Goal: Obtain resource: Obtain resource

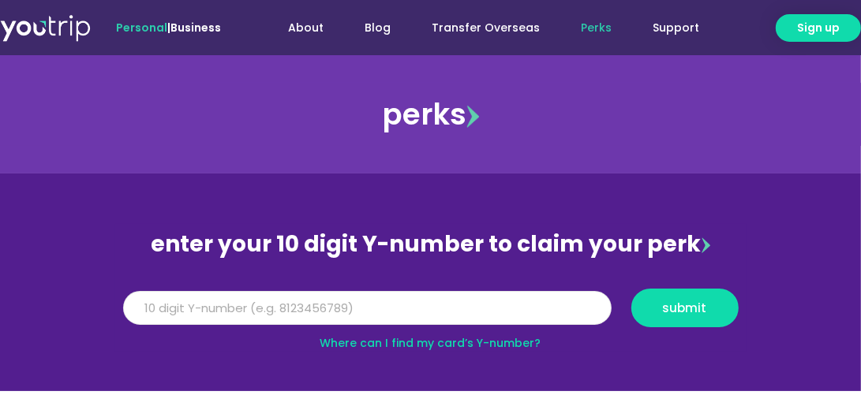
click at [208, 296] on input "Y Number" at bounding box center [367, 308] width 488 height 35
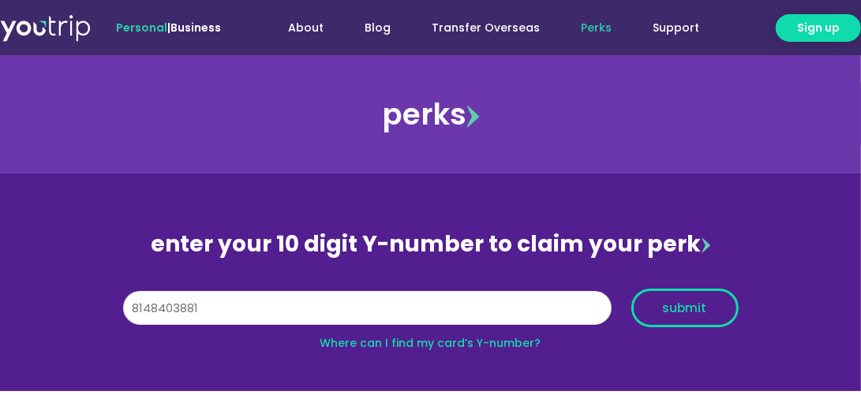
type input "8148403881"
click at [663, 306] on span "submit" at bounding box center [685, 308] width 44 height 12
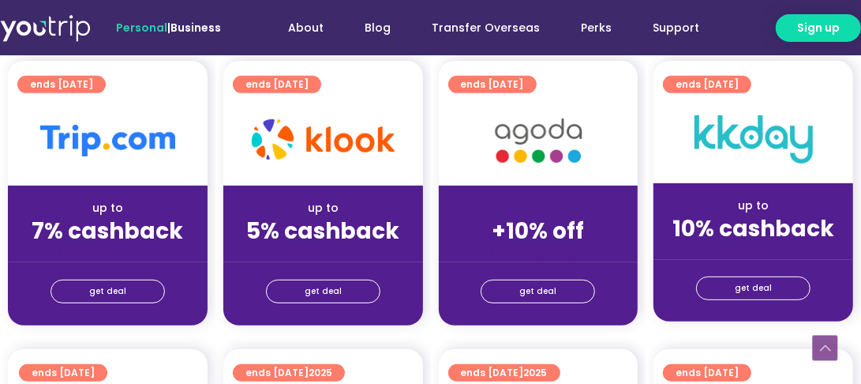
scroll to position [473, 0]
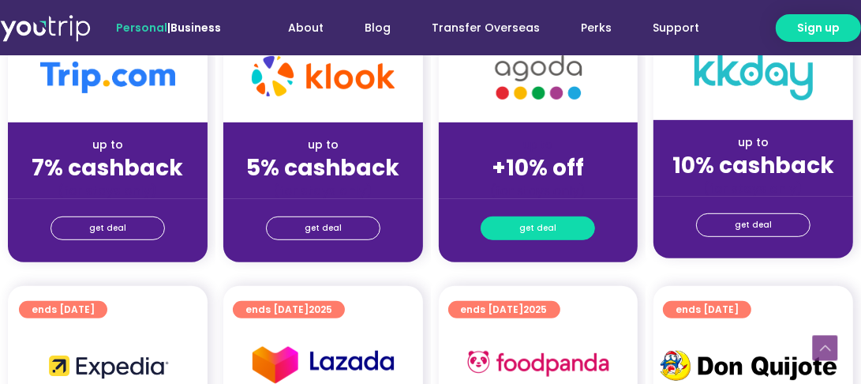
click at [527, 234] on span "get deal" at bounding box center [537, 228] width 37 height 22
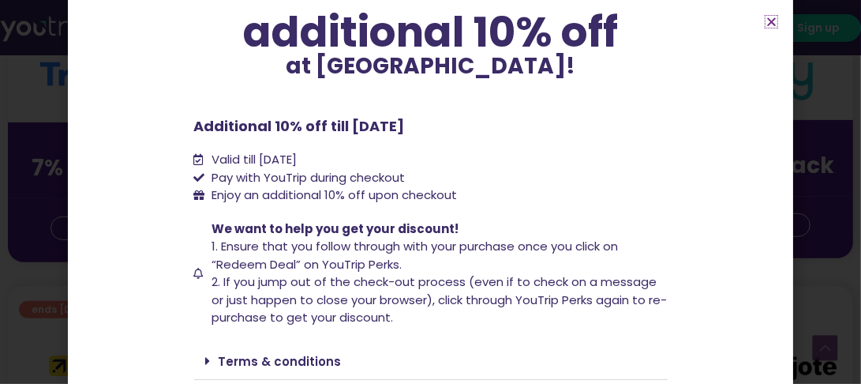
scroll to position [184, 0]
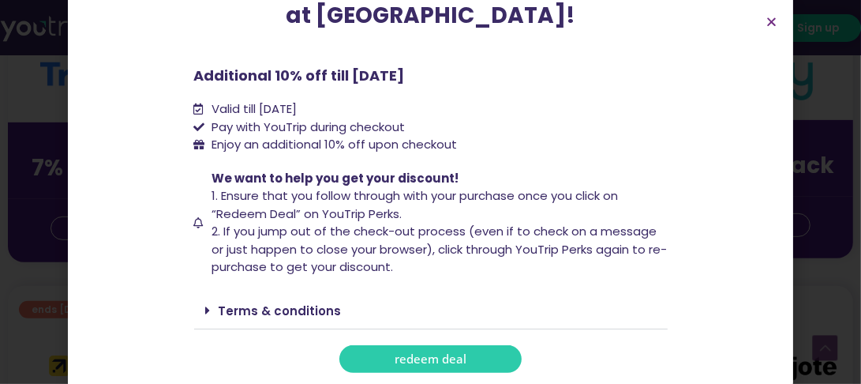
click at [431, 371] on link "redeem deal" at bounding box center [430, 359] width 182 height 28
